Goal: Information Seeking & Learning: Learn about a topic

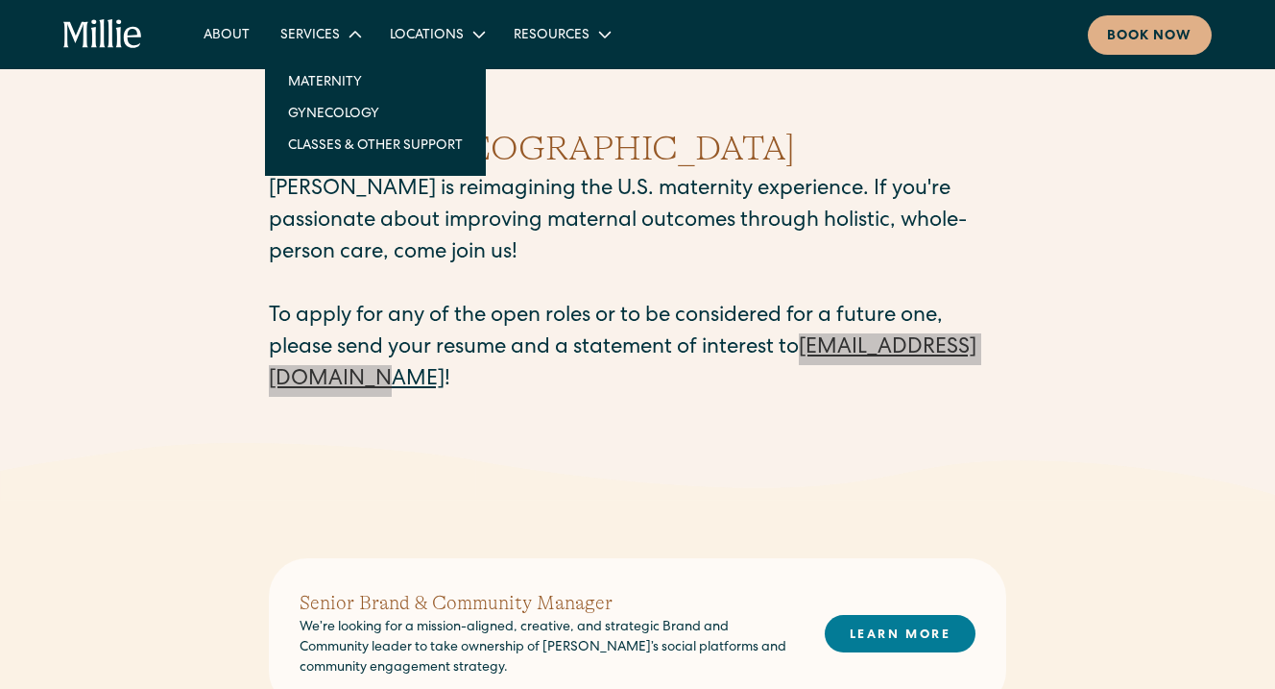
drag, startPoint x: 316, startPoint y: 385, endPoint x: 364, endPoint y: 26, distance: 362.4
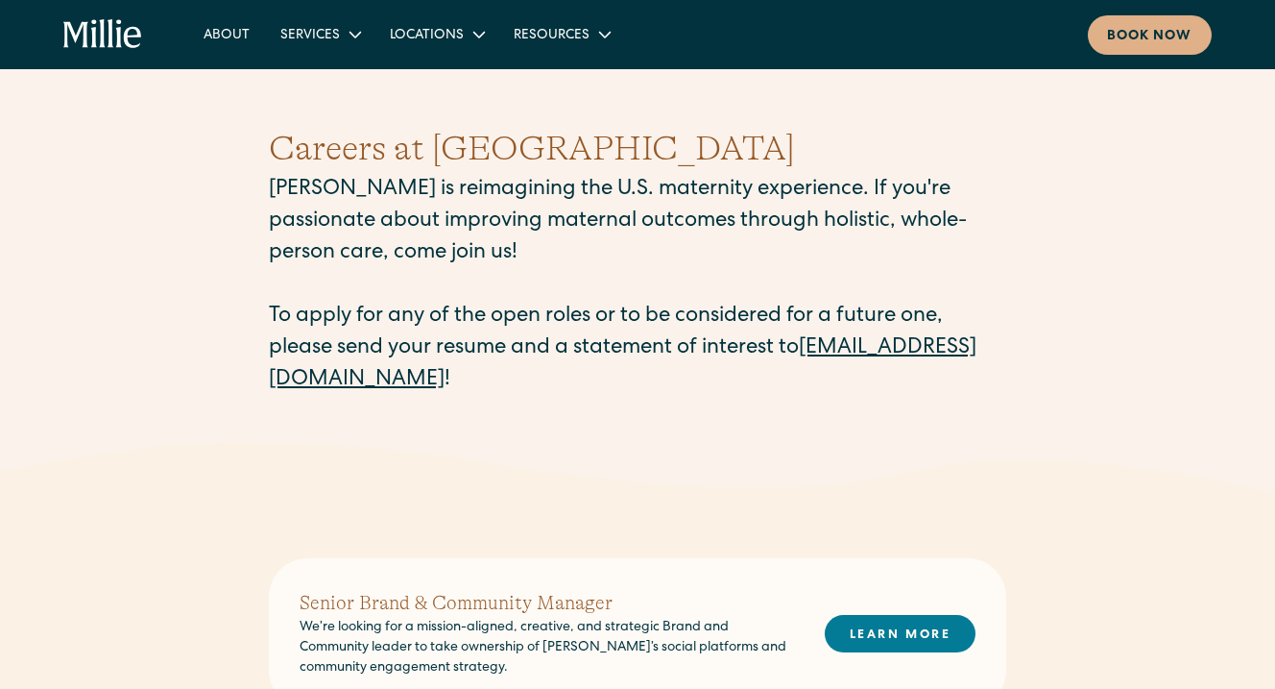
click at [557, 405] on div "Careers at Millie Millie is reimagining the U.S. maternity experience. If you'r…" at bounding box center [638, 260] width 738 height 366
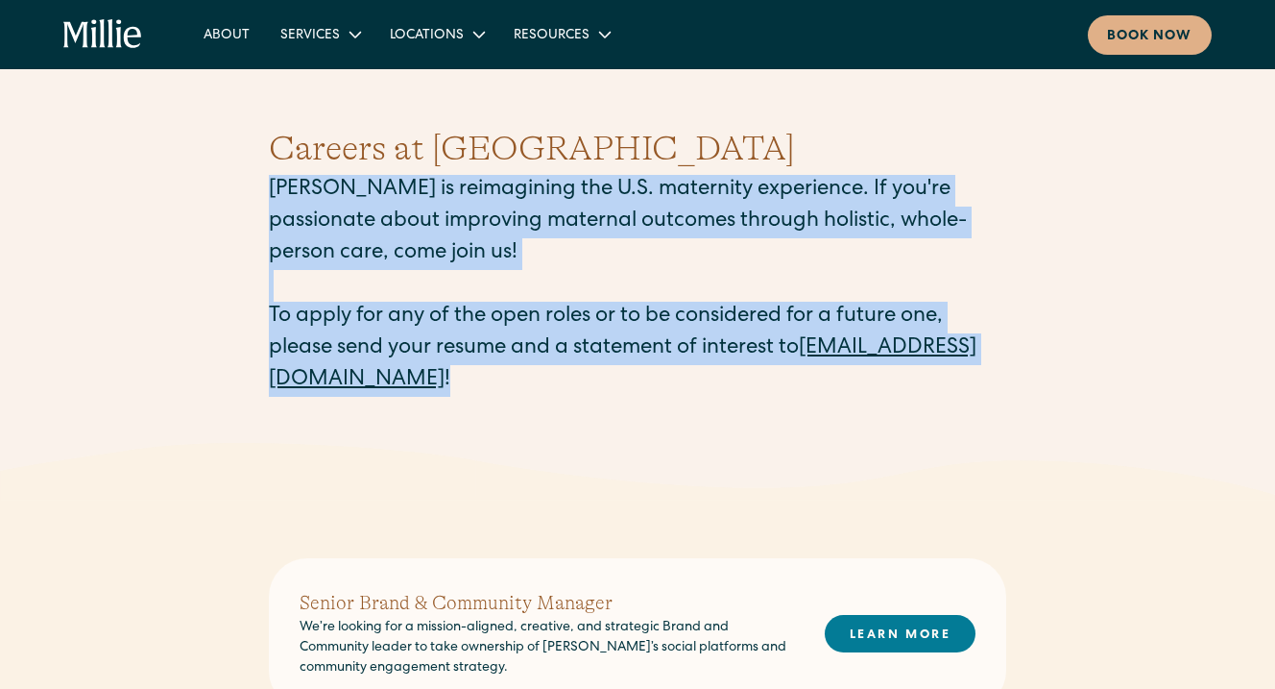
drag, startPoint x: 523, startPoint y: 392, endPoint x: 244, endPoint y: 183, distance: 348.6
click at [244, 183] on div "Careers at Millie Millie is reimagining the U.S. maternity experience. If you'r…" at bounding box center [637, 260] width 1275 height 366
copy p "Millie is reimagining the U.S. maternity experience. If you're passionate about…"
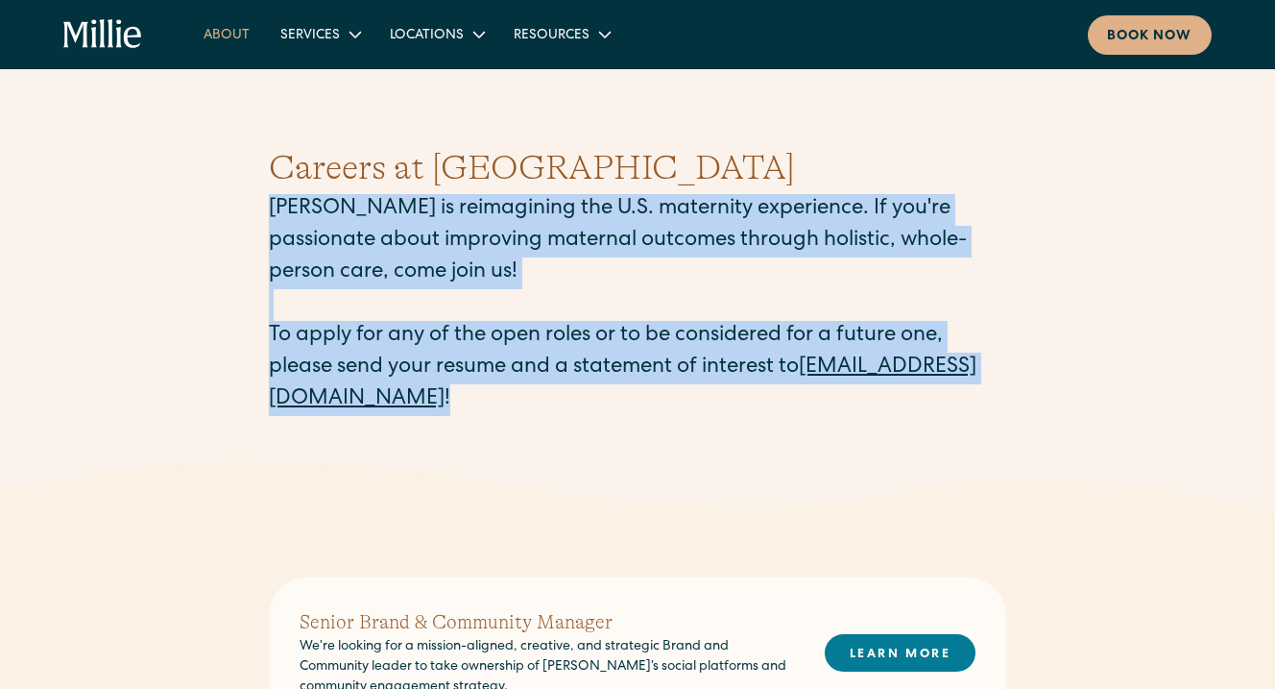
click at [242, 34] on link "About" at bounding box center [226, 34] width 77 height 32
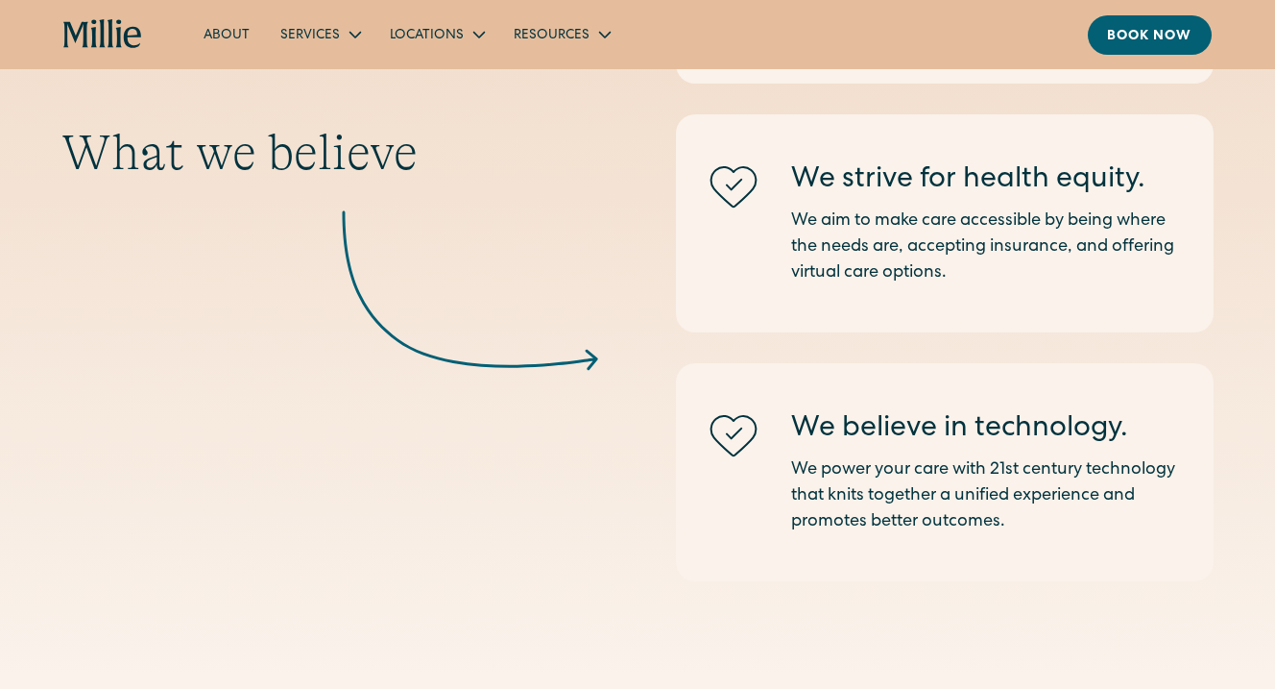
scroll to position [2963, 0]
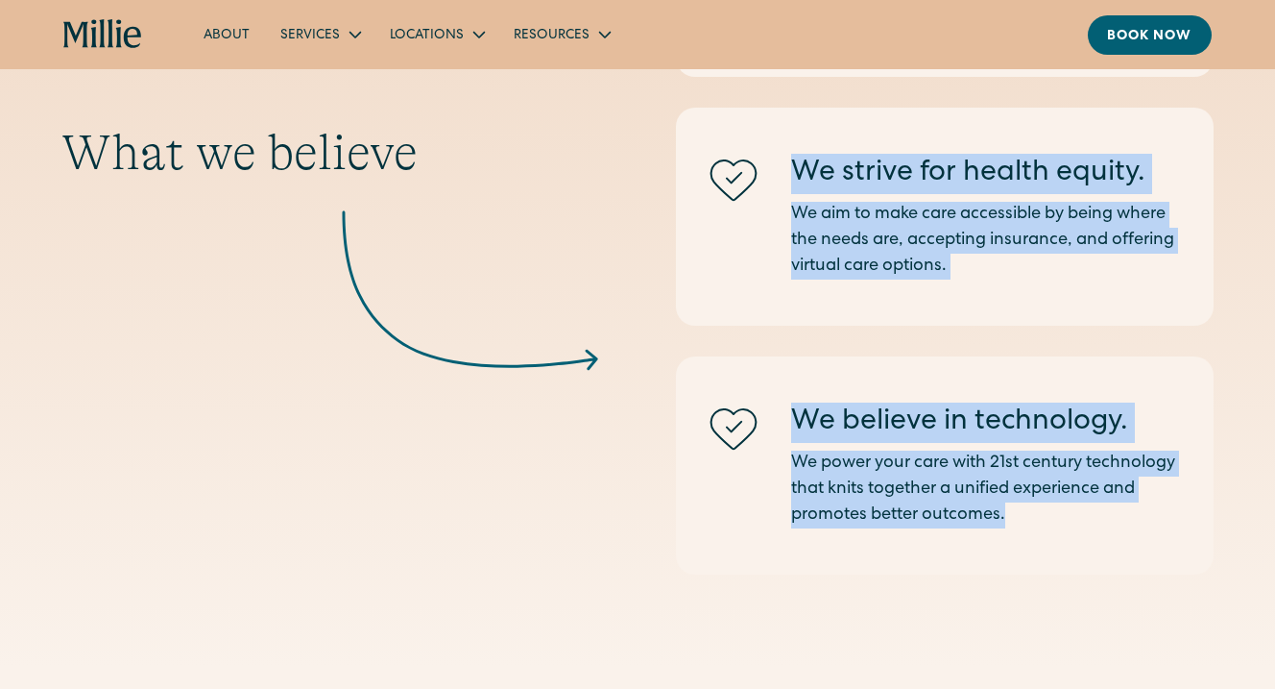
drag, startPoint x: 1012, startPoint y: 526, endPoint x: 610, endPoint y: 224, distance: 503.4
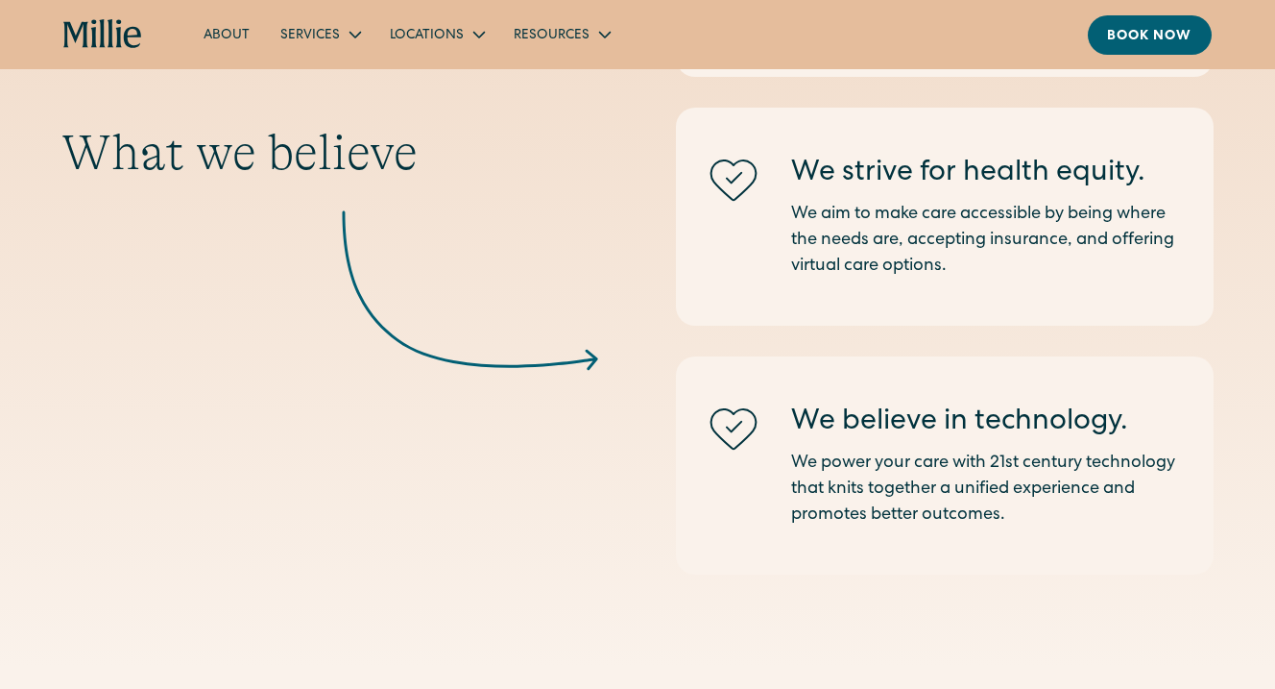
click at [563, 228] on icon at bounding box center [470, 289] width 257 height 161
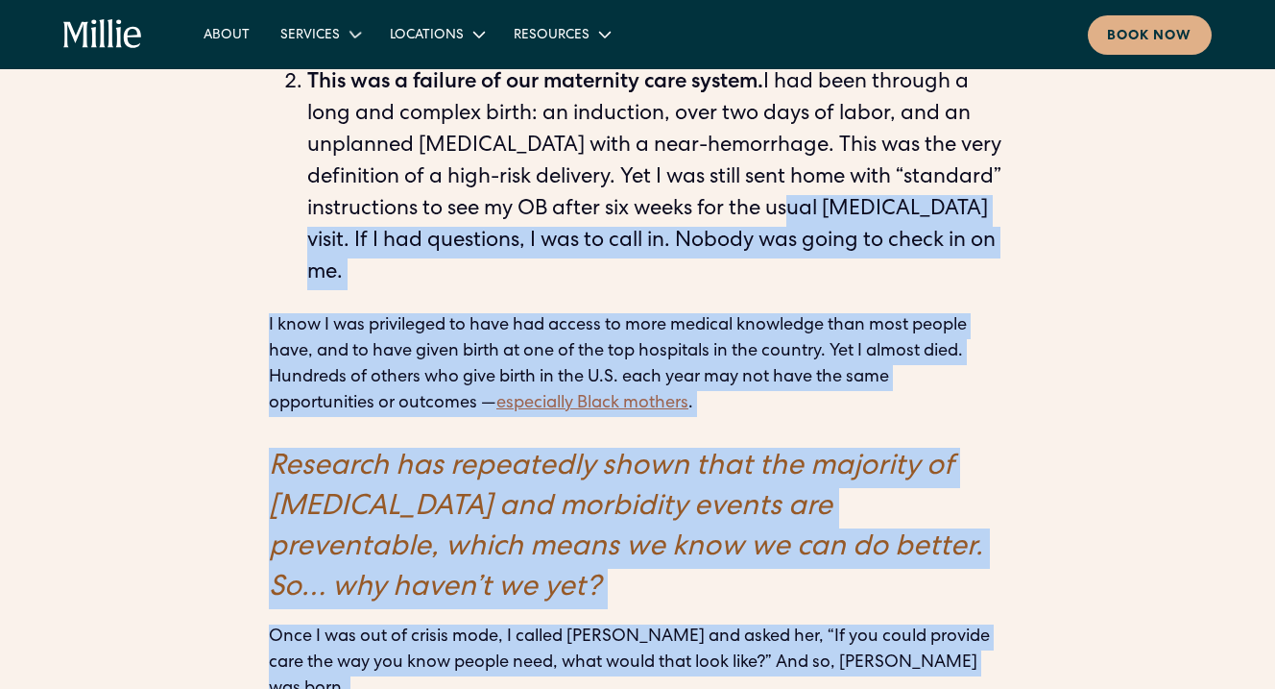
scroll to position [2103, 0]
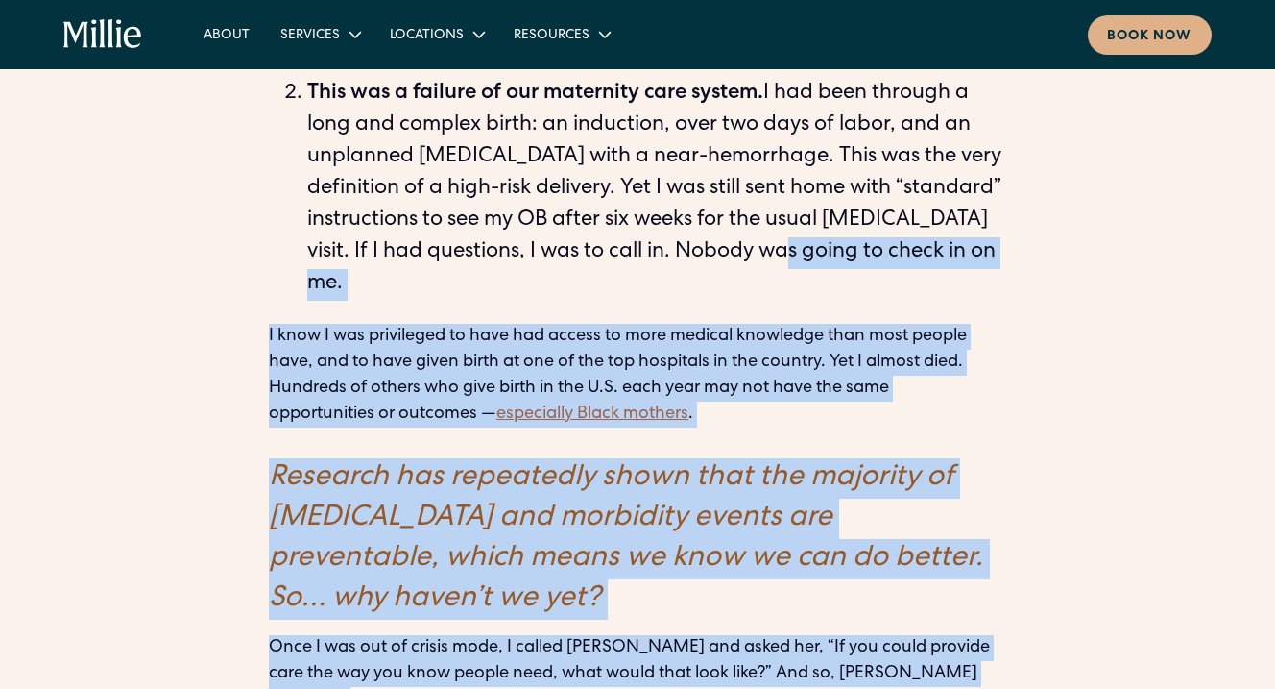
drag, startPoint x: 528, startPoint y: 366, endPoint x: 263, endPoint y: 118, distance: 362.8
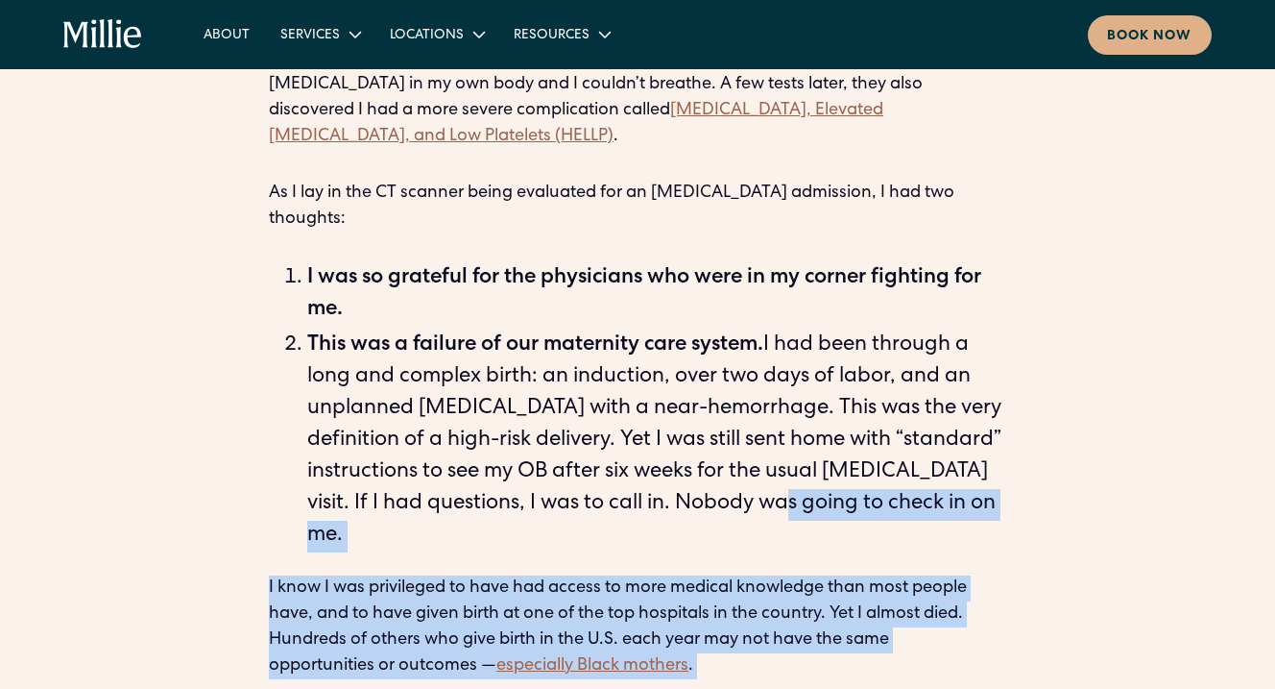
scroll to position [1840, 0]
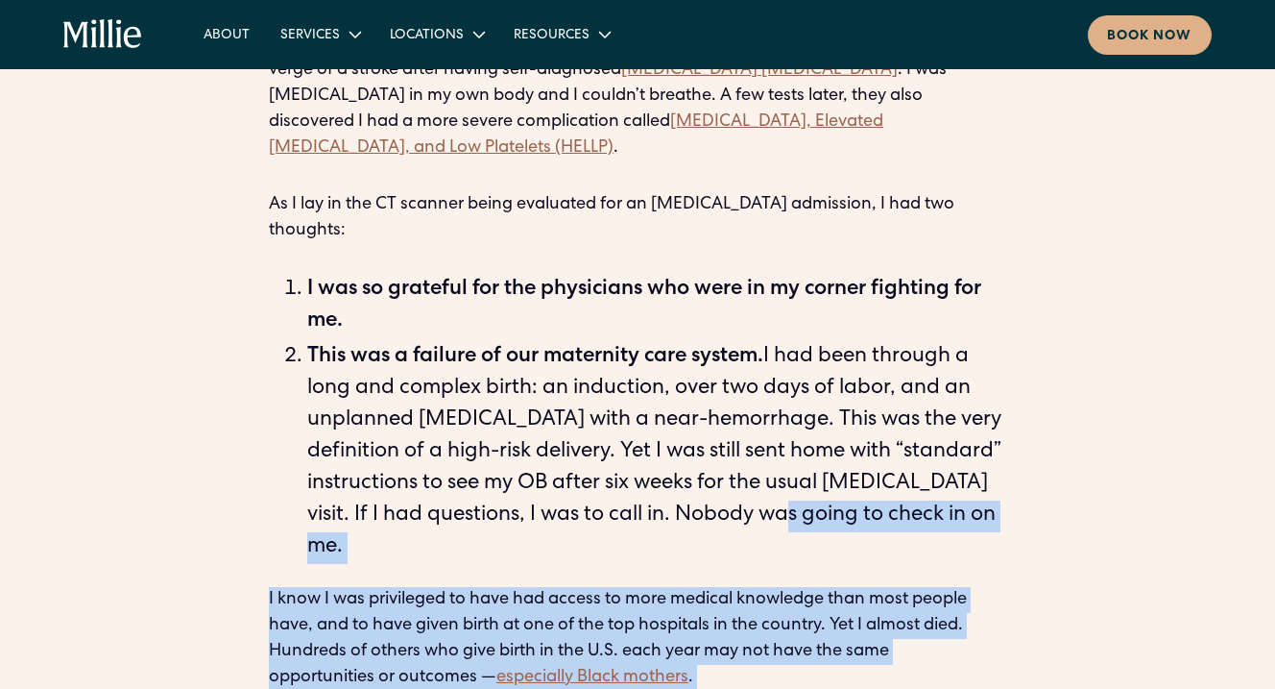
copy div "lo ipsum do si am. C adip E sed doeiusmodt in utla etd magnaa en admi veniamq n…"
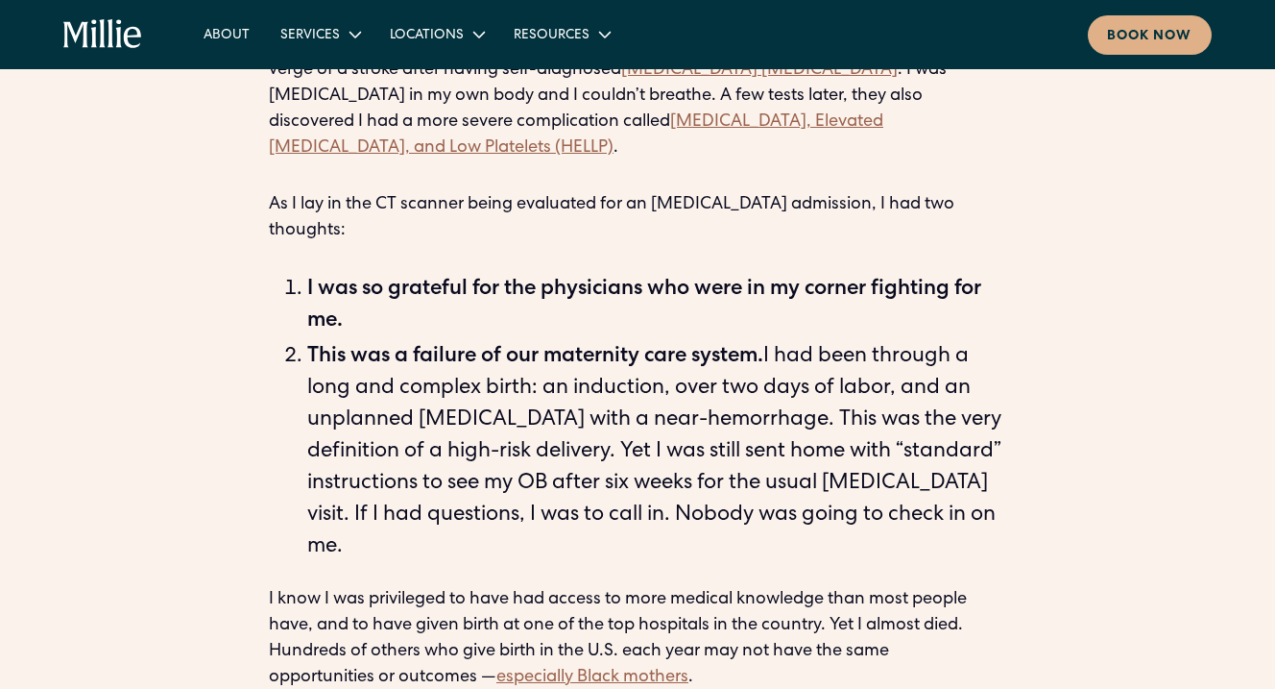
click at [555, 371] on li "This was a failure of our maternity care system. I had been through a long and …" at bounding box center [656, 453] width 699 height 222
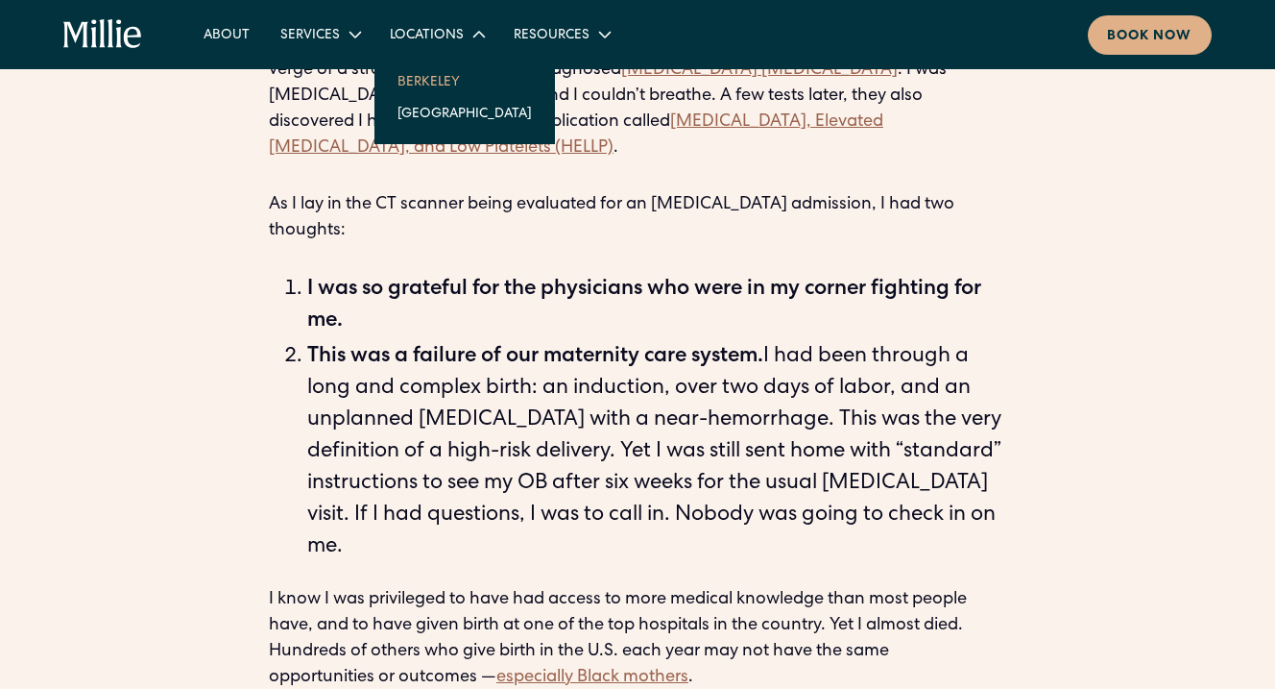
click at [441, 75] on link "Berkeley" at bounding box center [464, 81] width 165 height 32
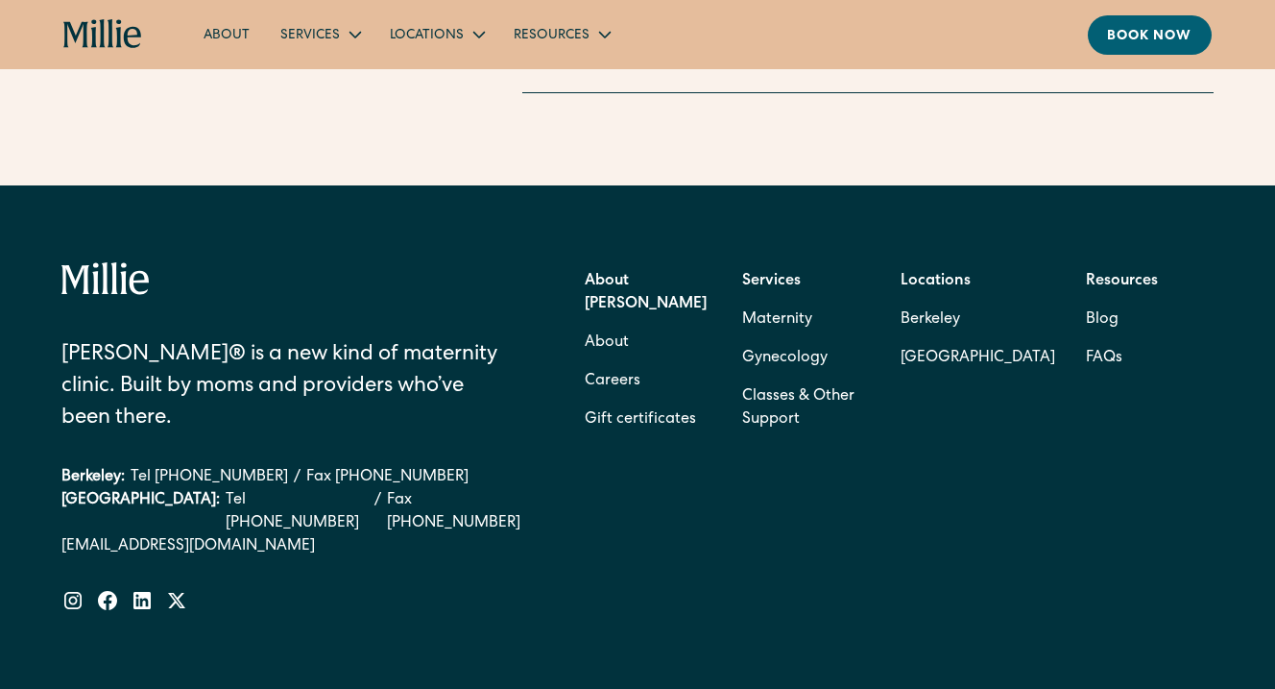
scroll to position [5642, 0]
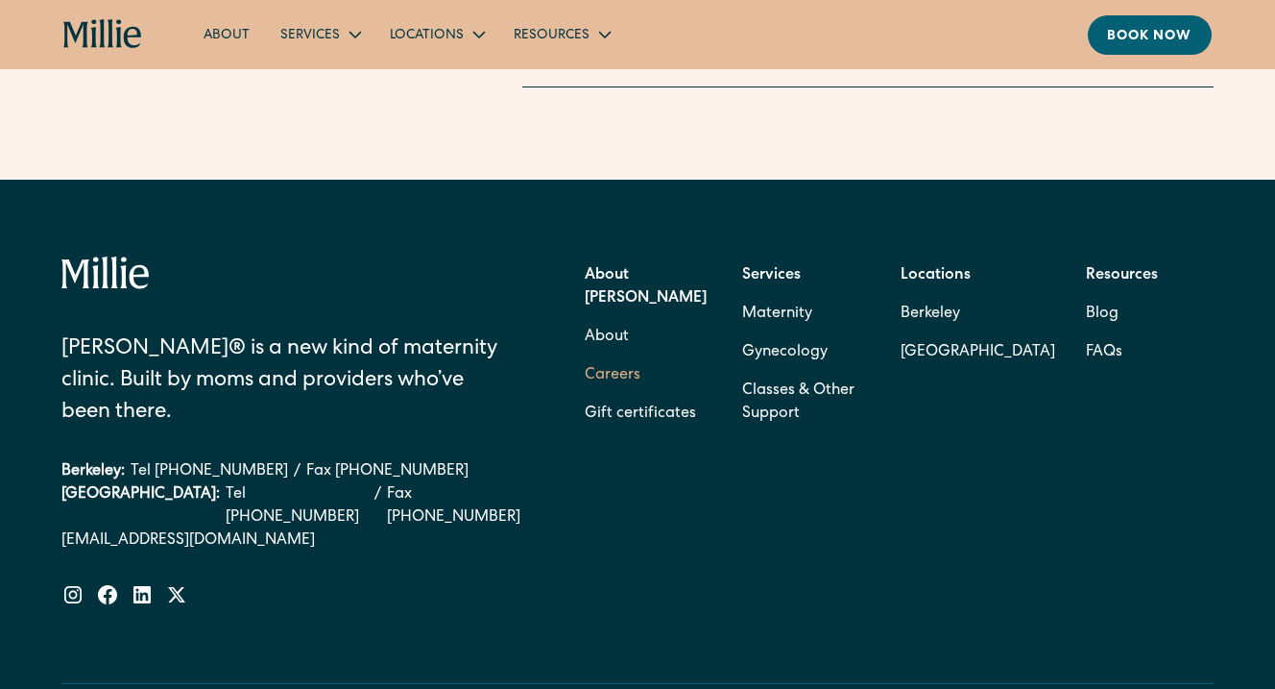
click at [615, 356] on link "Careers" at bounding box center [613, 375] width 56 height 38
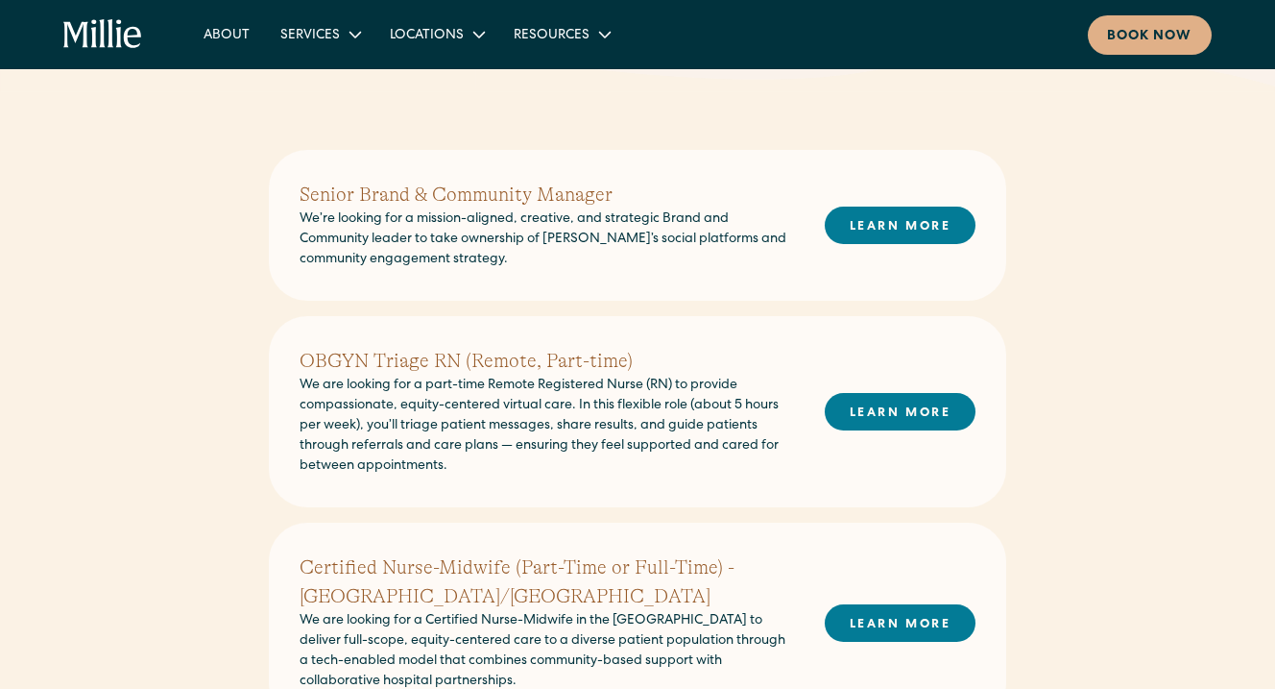
scroll to position [476, 0]
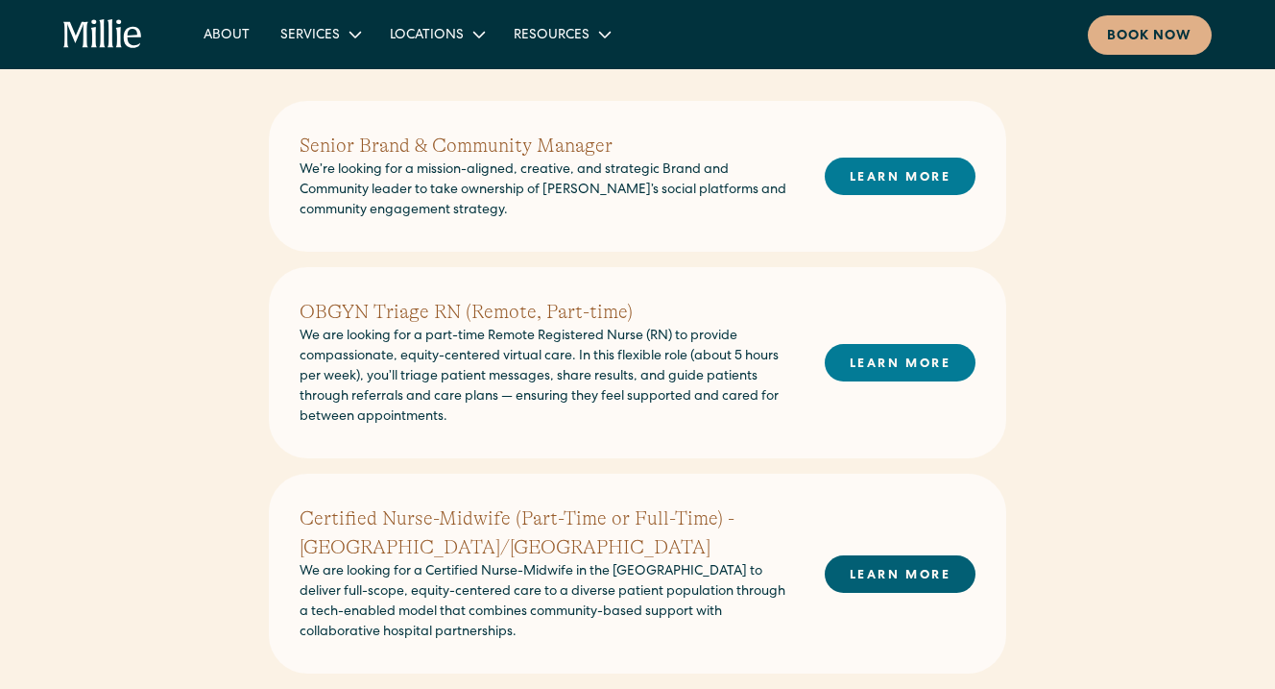
click at [911, 575] on link "LEARN MORE" at bounding box center [900, 573] width 151 height 37
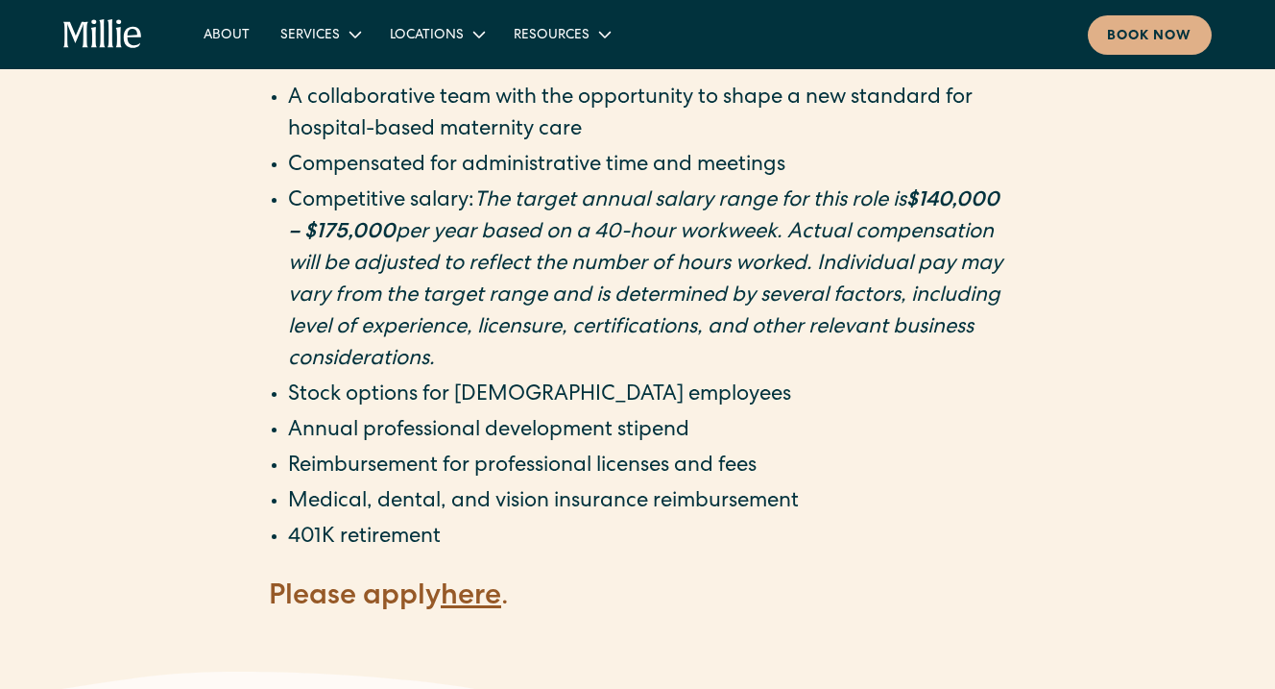
scroll to position [3361, 0]
